Goal: Transaction & Acquisition: Book appointment/travel/reservation

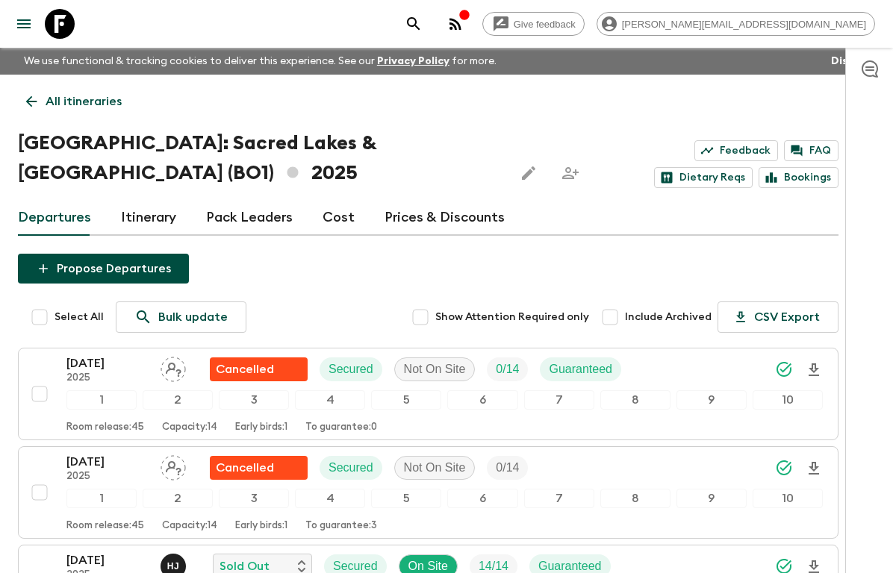
click at [55, 18] on icon at bounding box center [60, 24] width 30 height 30
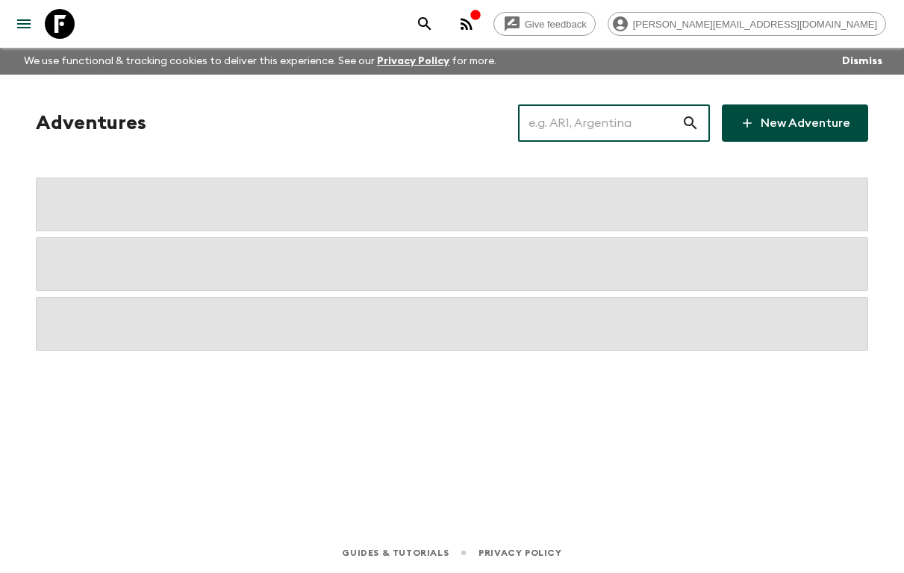
click at [594, 118] on input "text" at bounding box center [600, 123] width 164 height 42
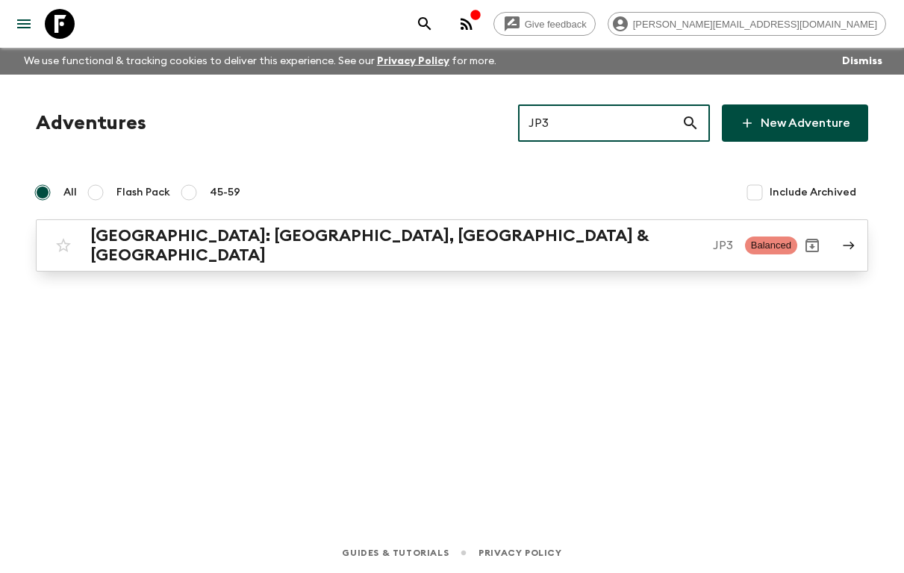
type input "JP3"
click at [265, 237] on h2 "[GEOGRAPHIC_DATA]: [GEOGRAPHIC_DATA], [GEOGRAPHIC_DATA] & [GEOGRAPHIC_DATA]" at bounding box center [395, 245] width 611 height 39
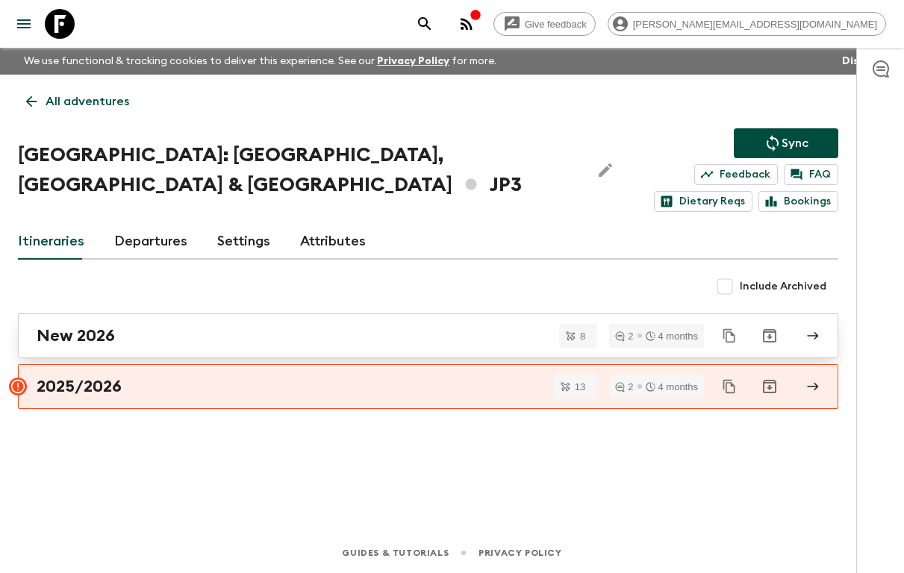
click at [137, 326] on div "New 2026" at bounding box center [414, 335] width 755 height 19
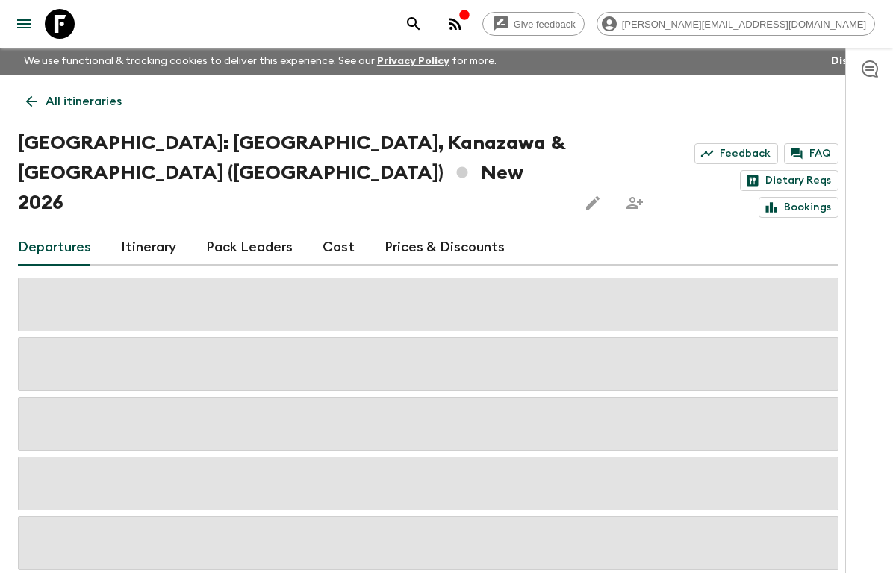
click at [331, 230] on link "Cost" at bounding box center [339, 248] width 32 height 36
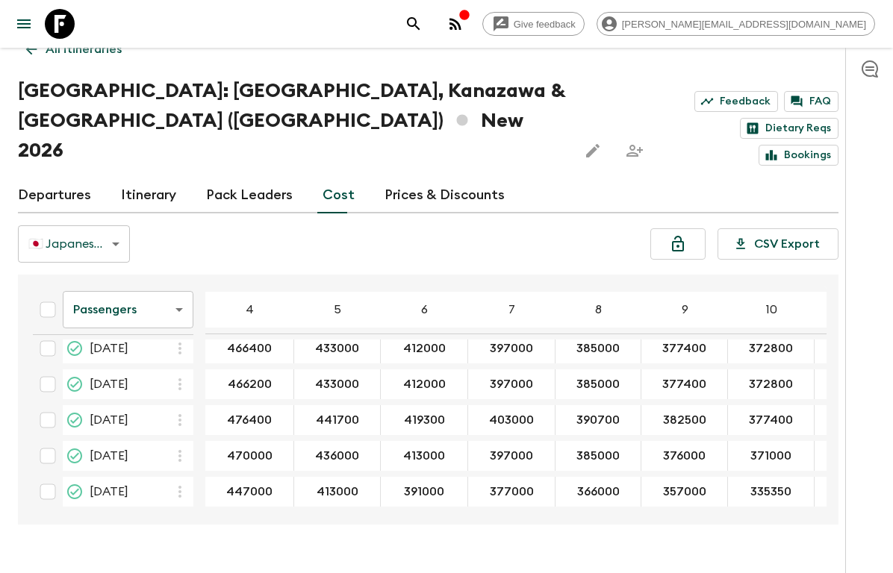
scroll to position [56, 0]
